Goal: Communication & Community: Answer question/provide support

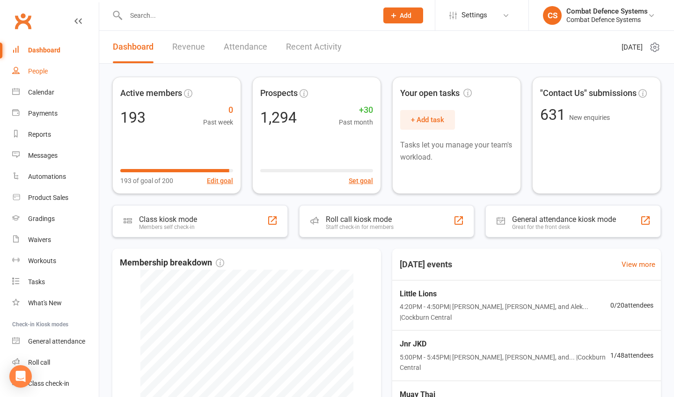
click at [37, 70] on div "People" at bounding box center [38, 70] width 20 height 7
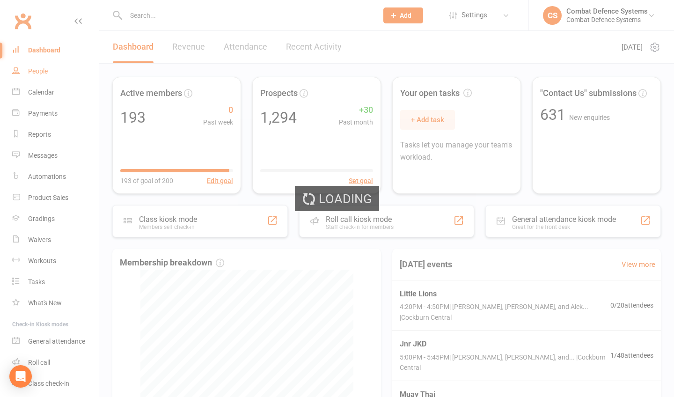
select select "100"
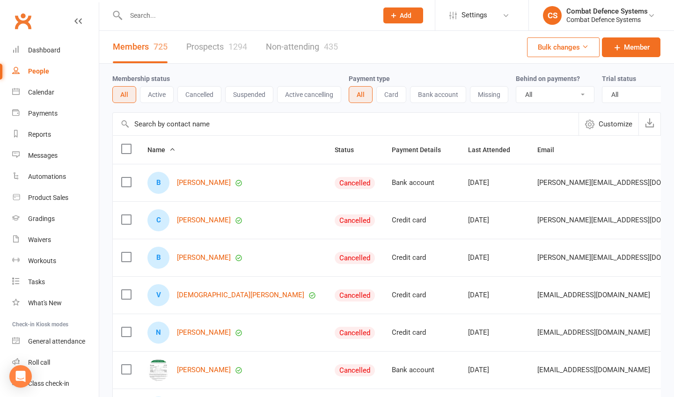
click at [208, 49] on link "Prospects 1294" at bounding box center [216, 47] width 61 height 32
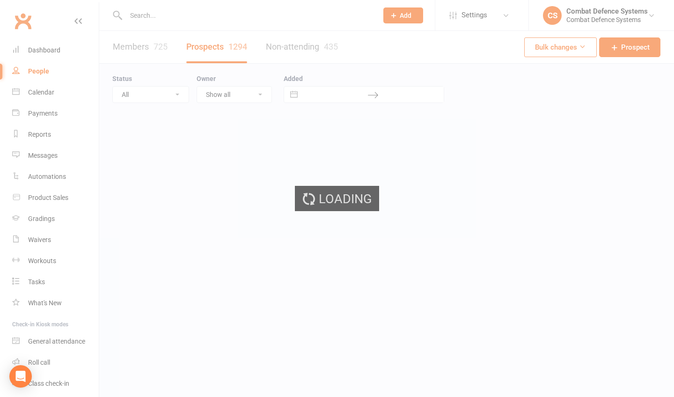
select select "100"
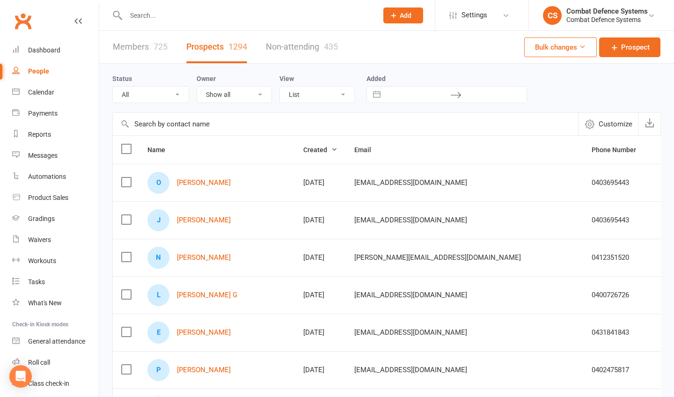
scroll to position [22, 0]
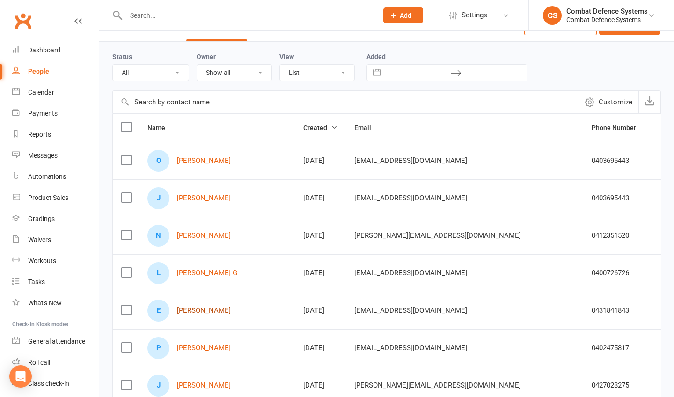
click at [204, 310] on link "[PERSON_NAME]" at bounding box center [204, 310] width 54 height 8
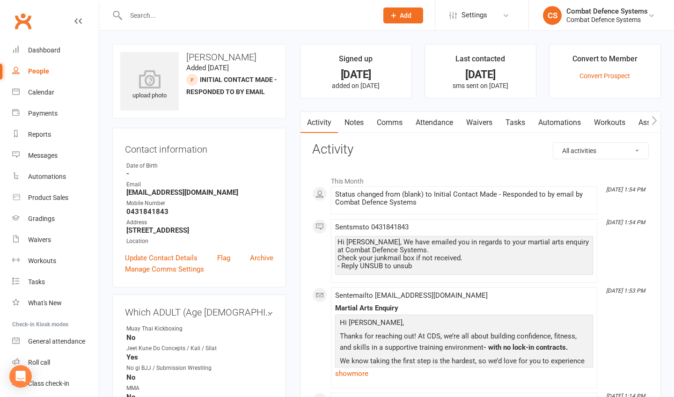
click at [482, 120] on link "Waivers" at bounding box center [478, 123] width 39 height 22
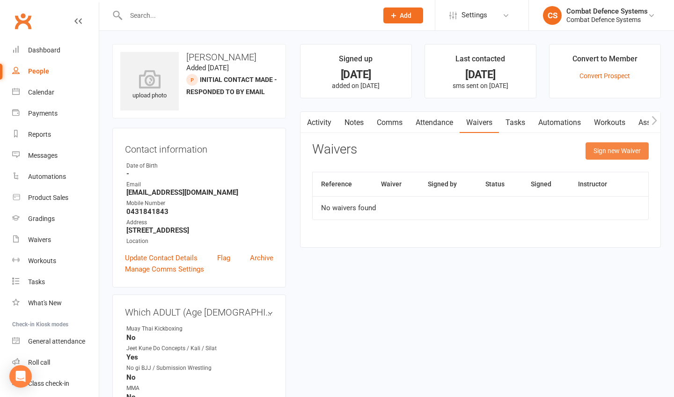
click at [599, 153] on button "Sign new Waiver" at bounding box center [616, 150] width 63 height 17
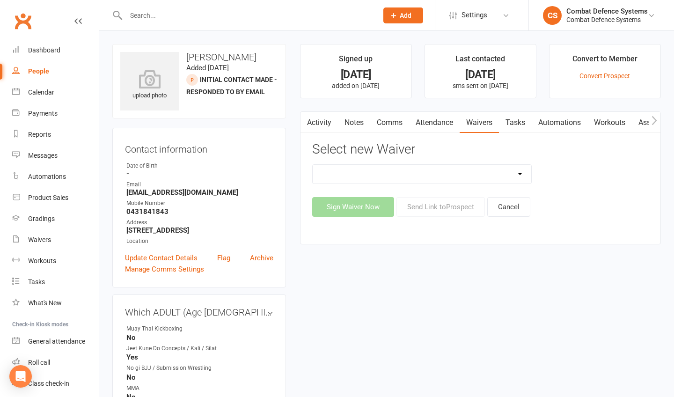
select select "5361"
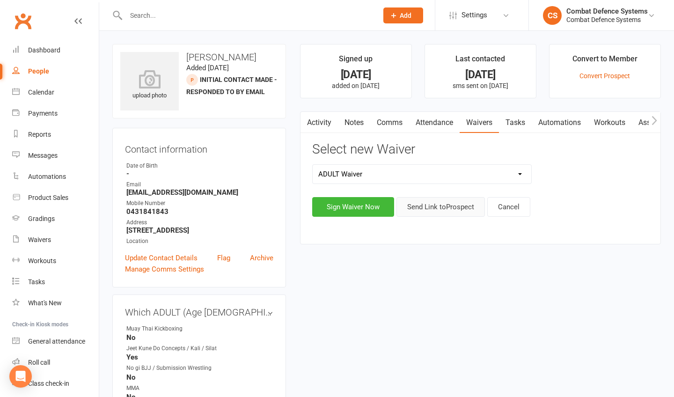
click at [435, 203] on button "Send Link to [GEOGRAPHIC_DATA]" at bounding box center [440, 207] width 88 height 20
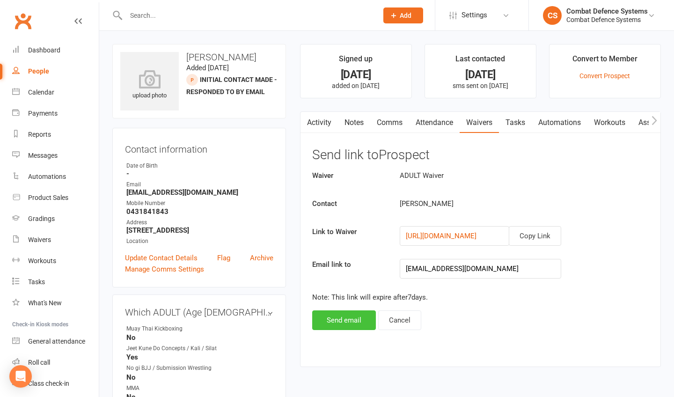
click at [356, 321] on button "Send email" at bounding box center [344, 320] width 64 height 20
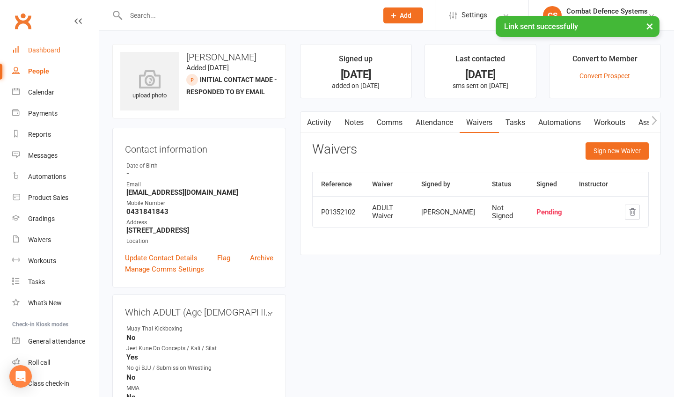
click at [40, 46] on div "Dashboard" at bounding box center [44, 49] width 32 height 7
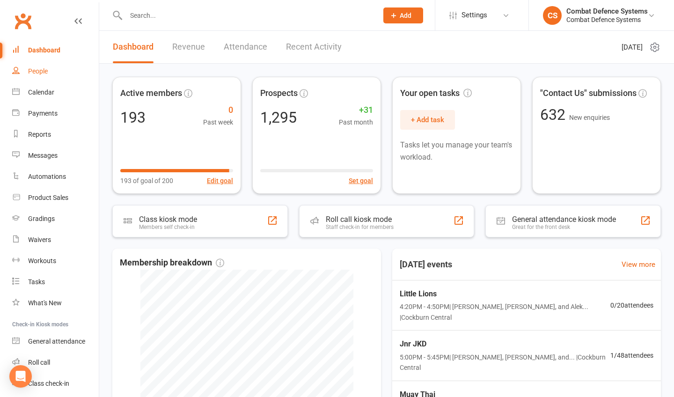
click at [43, 73] on div "People" at bounding box center [38, 70] width 20 height 7
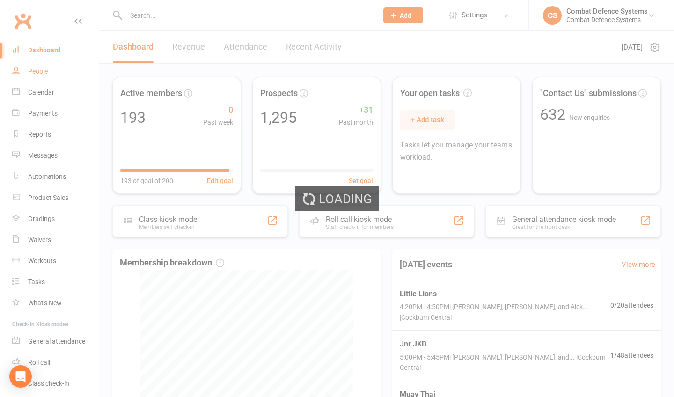
select select "100"
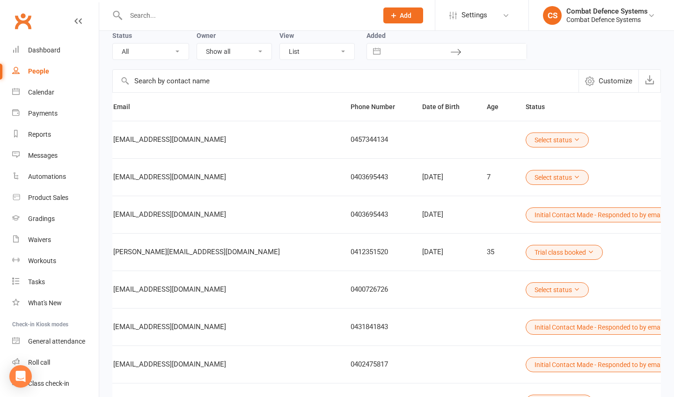
scroll to position [0, 244]
click at [522, 289] on button "Select status" at bounding box center [553, 289] width 63 height 15
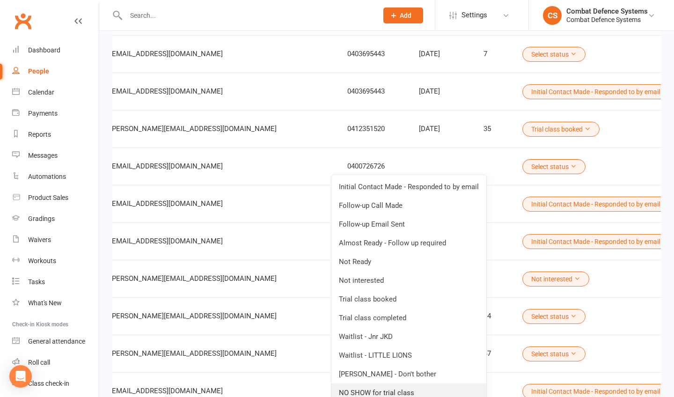
scroll to position [104, 0]
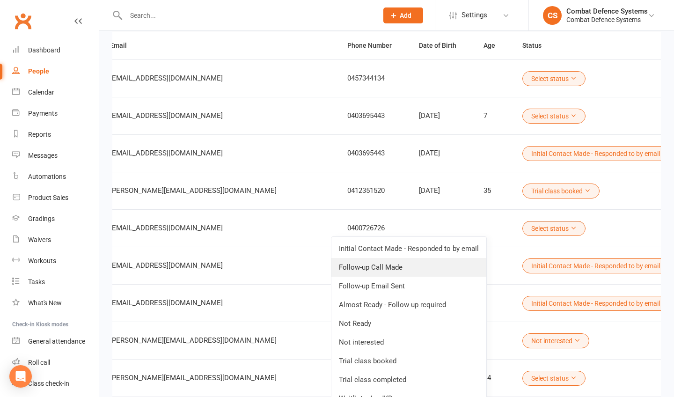
click at [431, 273] on link "Follow-up Call Made" at bounding box center [408, 267] width 155 height 19
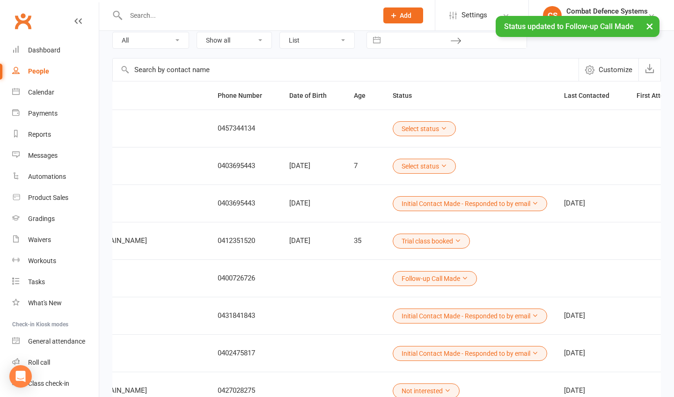
scroll to position [0, 399]
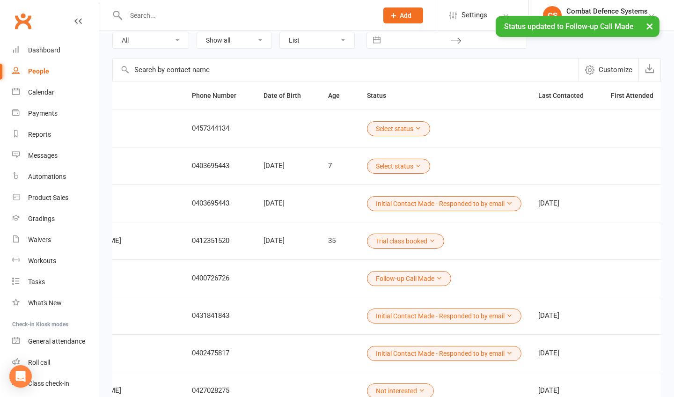
click at [367, 167] on button "Select status" at bounding box center [398, 166] width 63 height 15
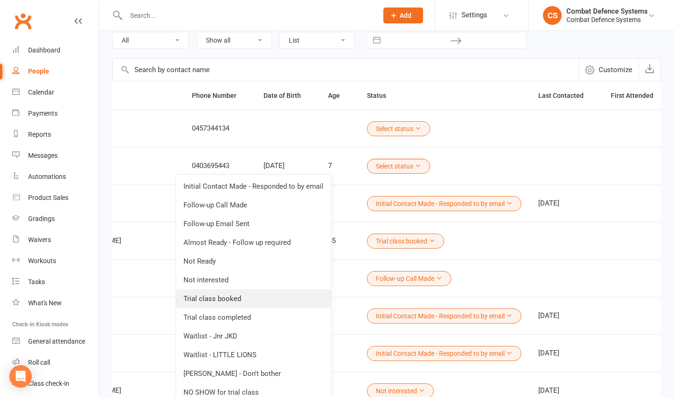
click at [254, 302] on link "Trial class booked" at bounding box center [253, 298] width 155 height 19
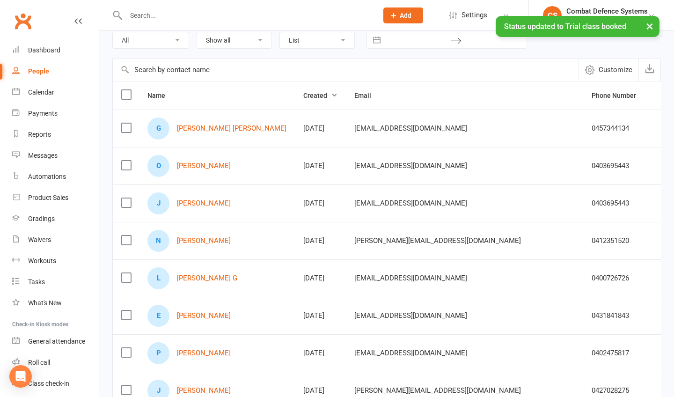
scroll to position [0, 0]
click at [232, 128] on link "[PERSON_NAME] [PERSON_NAME]" at bounding box center [231, 128] width 109 height 8
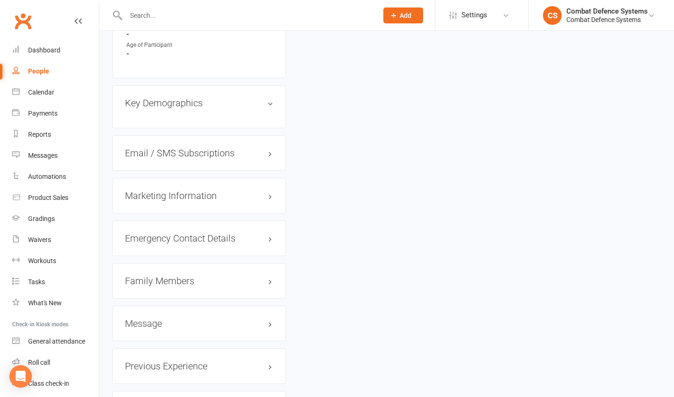
scroll to position [795, 0]
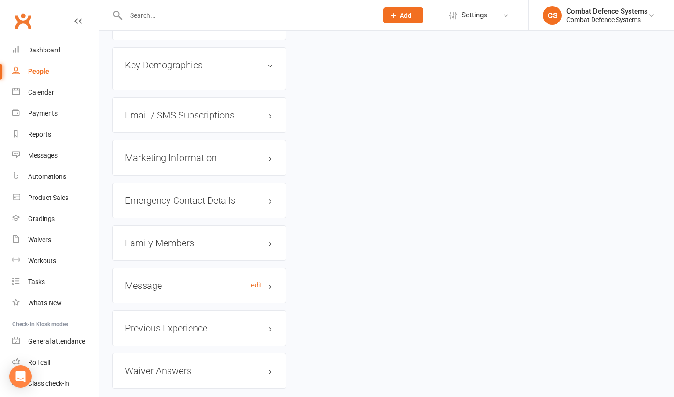
click at [151, 280] on h3 "Message edit" at bounding box center [199, 285] width 148 height 10
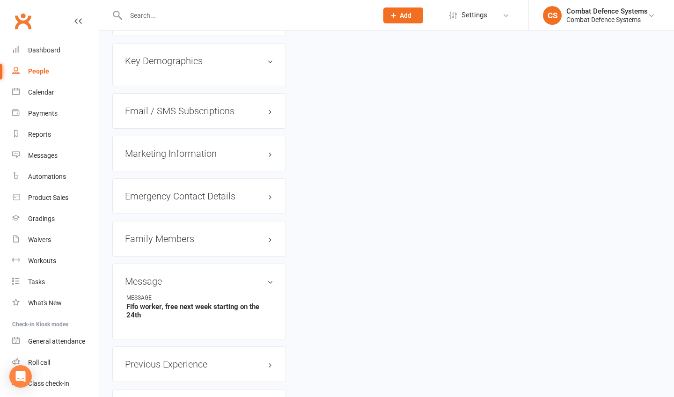
click at [170, 233] on h3 "Family Members" at bounding box center [199, 238] width 148 height 10
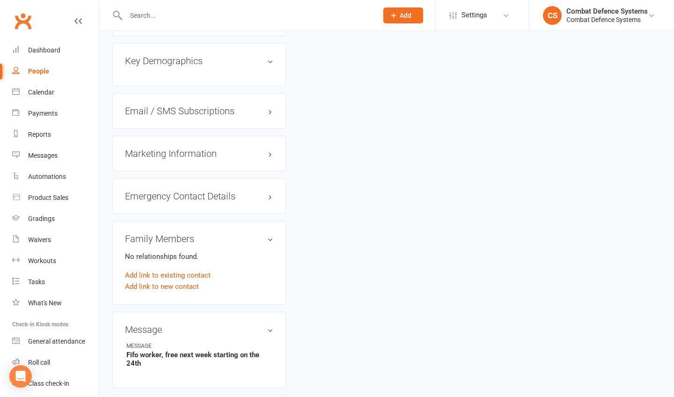
scroll to position [891, 0]
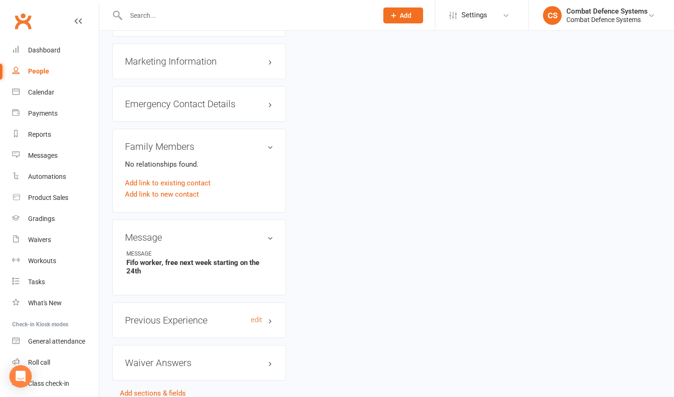
click at [186, 315] on h3 "Previous Experience edit" at bounding box center [199, 320] width 148 height 10
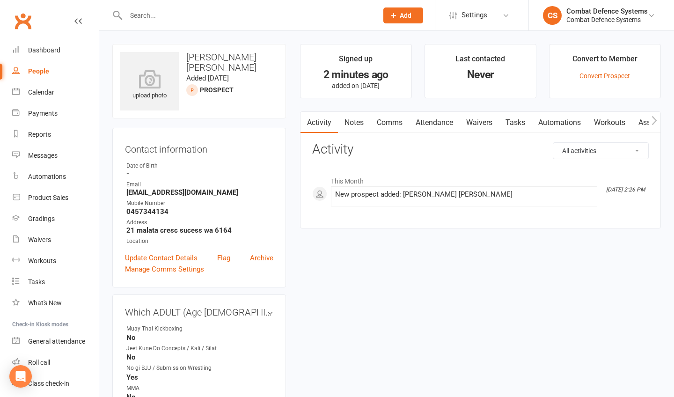
scroll to position [0, 0]
click at [399, 122] on link "Comms" at bounding box center [389, 123] width 39 height 22
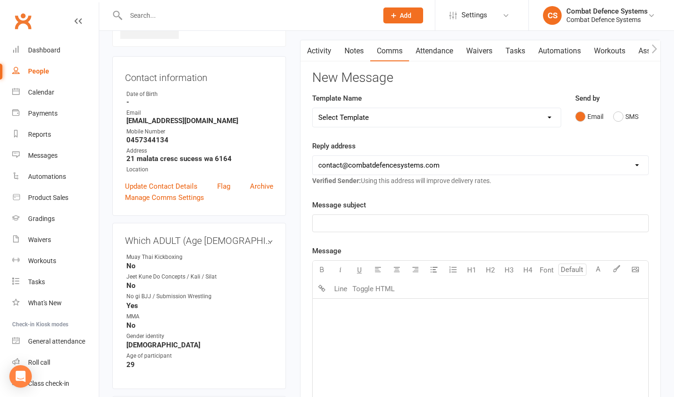
scroll to position [75, 0]
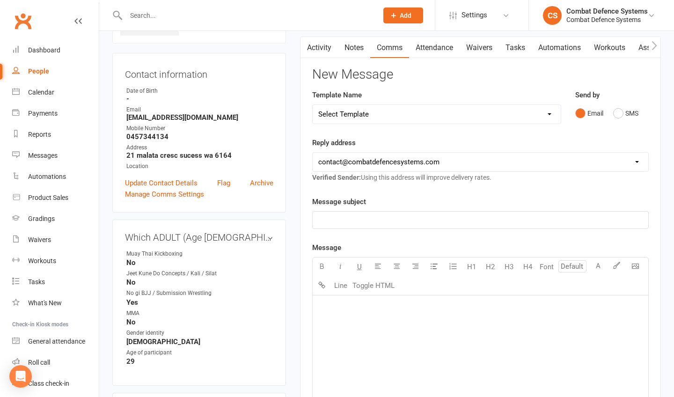
select select "11"
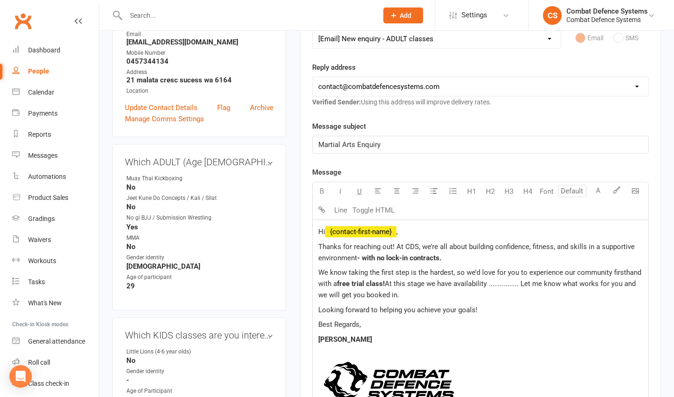
scroll to position [154, 0]
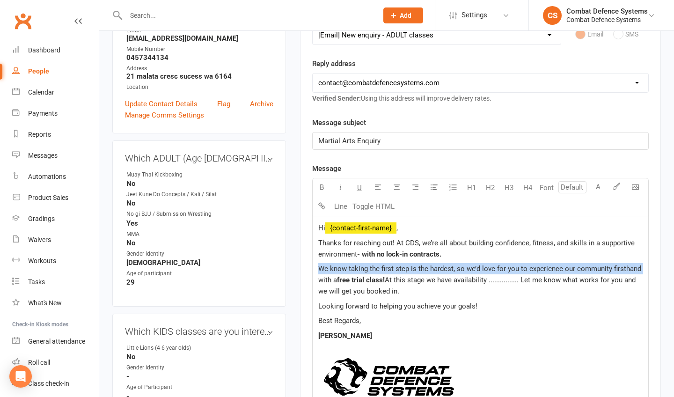
drag, startPoint x: 640, startPoint y: 268, endPoint x: 321, endPoint y: 271, distance: 319.0
click at [321, 271] on p "We know taking the first step is the hardest, so we’d love for you to experienc…" at bounding box center [480, 280] width 324 height 34
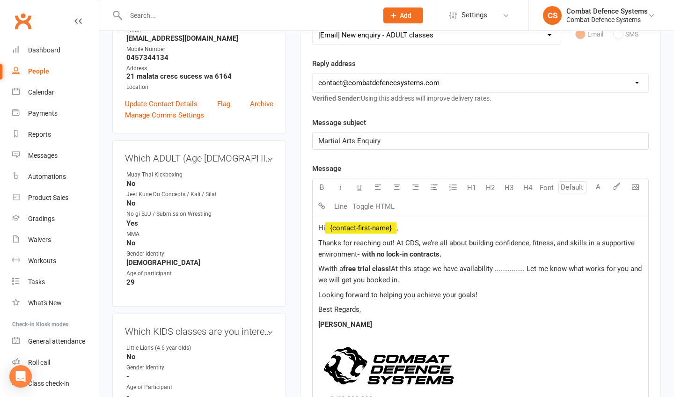
drag, startPoint x: 400, startPoint y: 279, endPoint x: 307, endPoint y: 265, distance: 94.7
click at [307, 265] on div "Activity Notes Comms Attendance Waivers Tasks Automations Workouts Assessments …" at bounding box center [480, 313] width 361 height 712
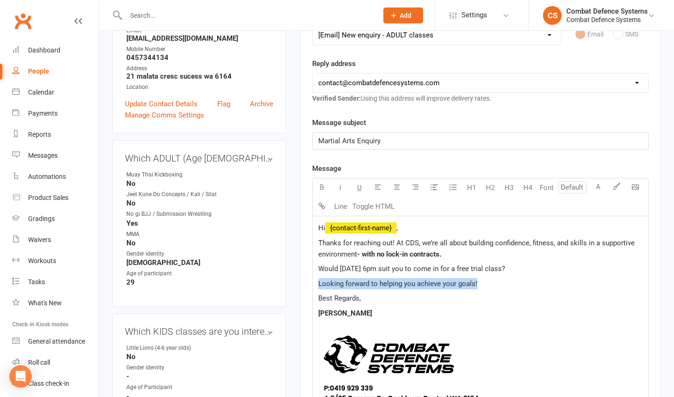
drag, startPoint x: 482, startPoint y: 283, endPoint x: 306, endPoint y: 277, distance: 176.4
click at [306, 277] on div "Activity Notes Comms Attendance Waivers Tasks Automations Workouts Assessments …" at bounding box center [480, 307] width 361 height 701
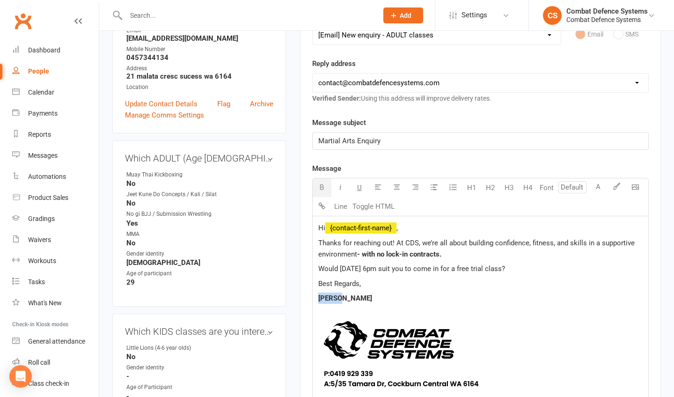
drag, startPoint x: 340, startPoint y: 296, endPoint x: 312, endPoint y: 296, distance: 27.6
click at [312, 296] on div "Hi ﻿ {contact-first-name} , Thanks for reaching out! At CDS, we’re all about bu…" at bounding box center [479, 336] width 335 height 241
click at [390, 297] on p "[PERSON_NAME]" at bounding box center [480, 297] width 324 height 11
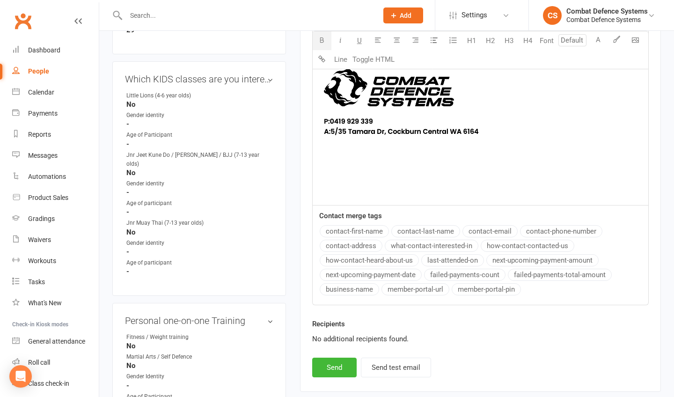
scroll to position [452, 0]
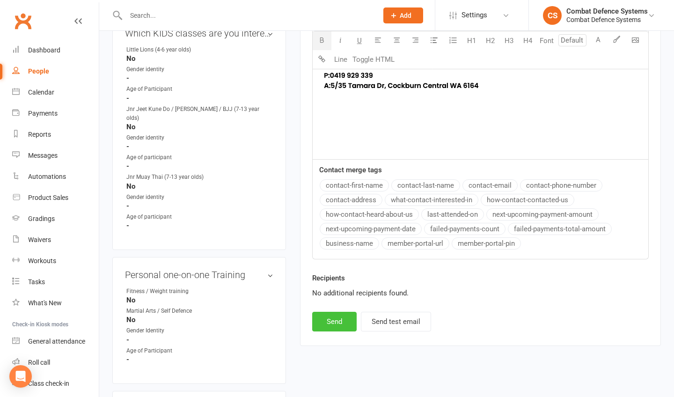
click at [341, 320] on button "Send" at bounding box center [334, 321] width 44 height 20
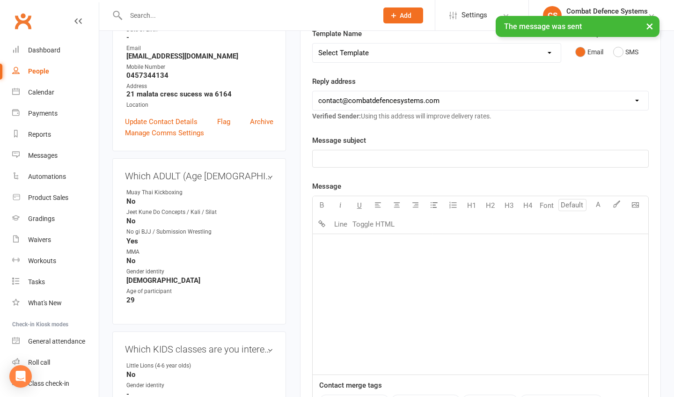
scroll to position [0, 0]
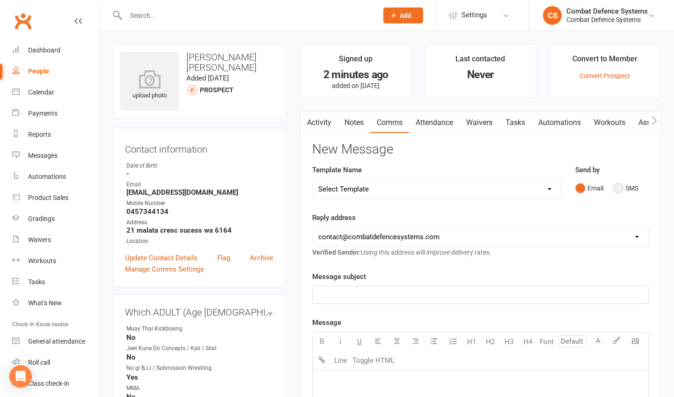
click at [617, 186] on button "SMS" at bounding box center [625, 188] width 25 height 18
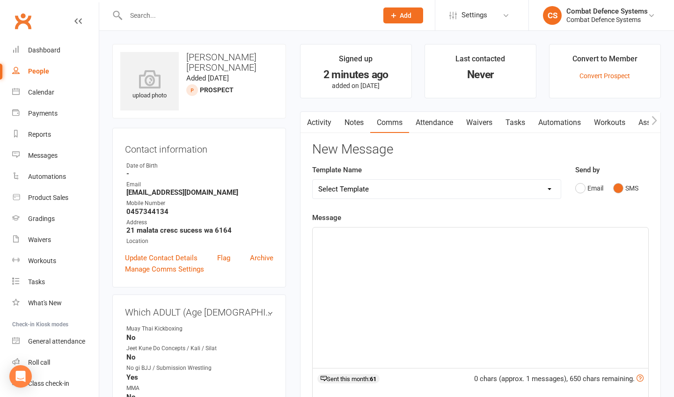
select select "5"
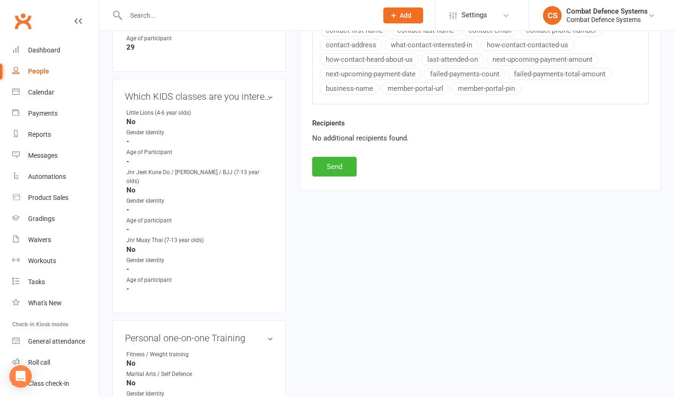
scroll to position [398, 0]
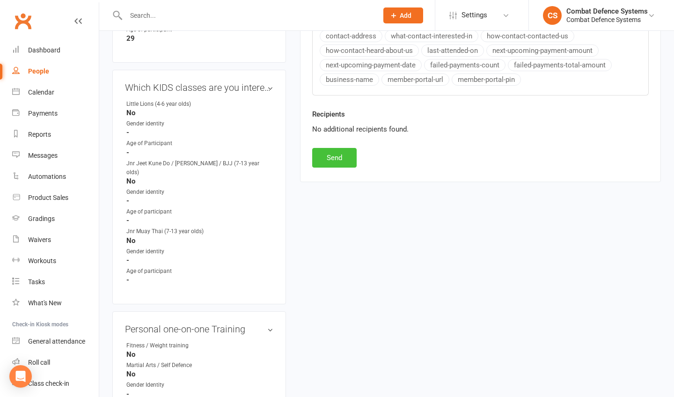
click at [338, 159] on button "Send" at bounding box center [334, 158] width 44 height 20
select select
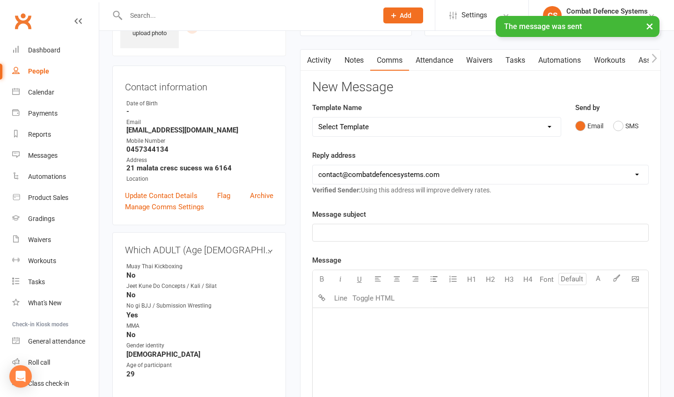
scroll to position [11, 0]
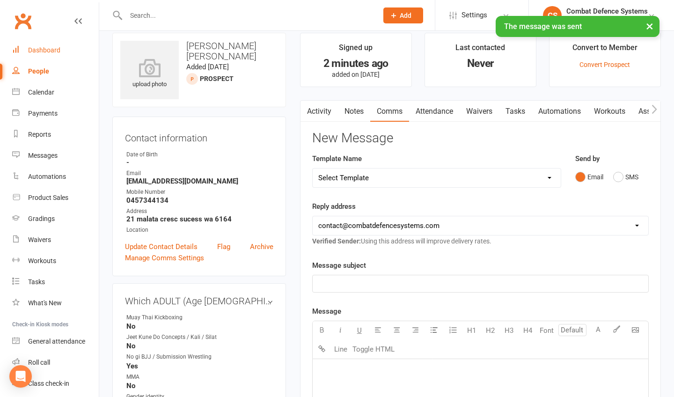
click at [41, 50] on div "Dashboard" at bounding box center [44, 49] width 32 height 7
